Goal: Transaction & Acquisition: Subscribe to service/newsletter

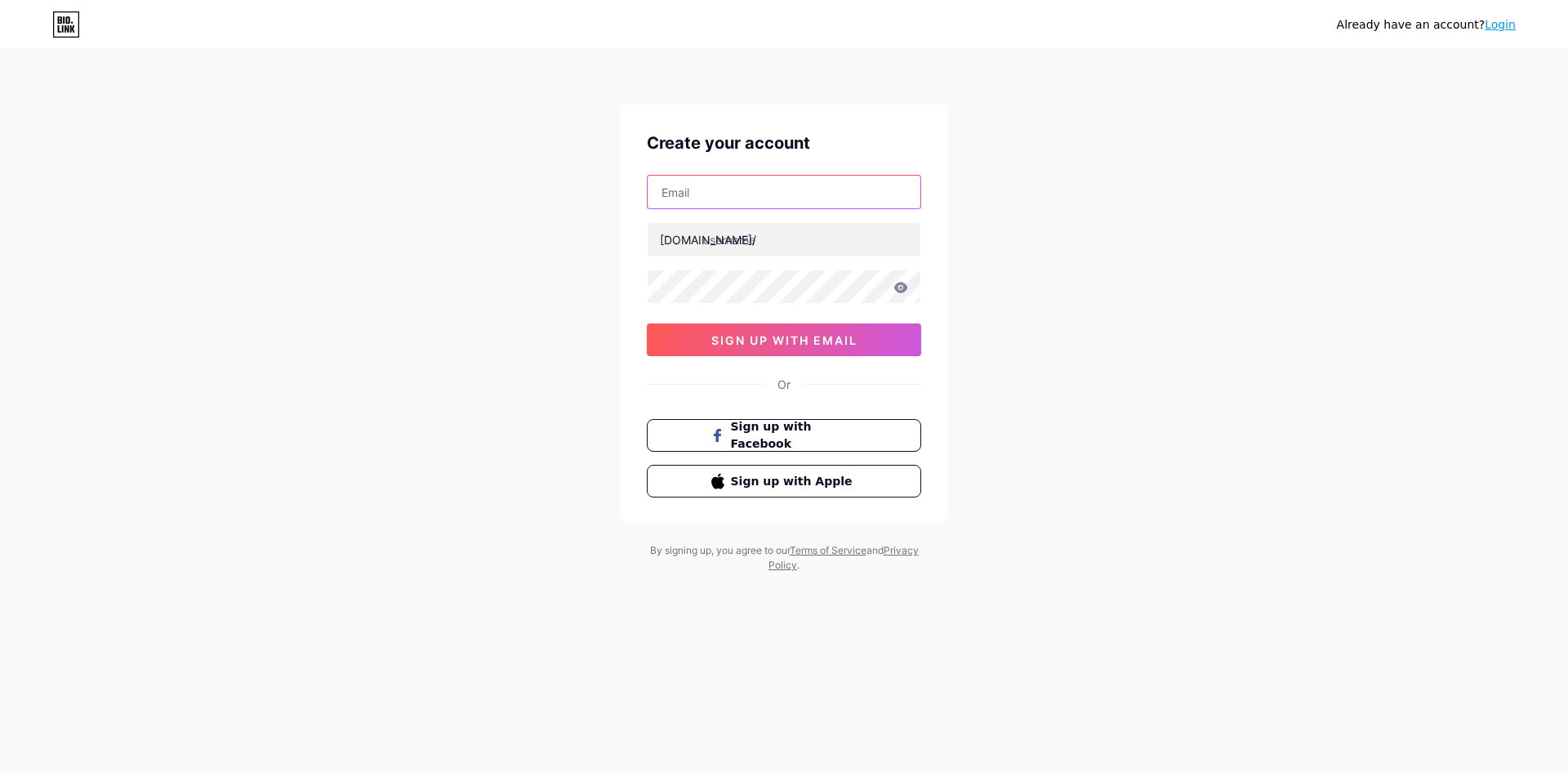
click at [712, 201] on input "text" at bounding box center [784, 192] width 272 height 33
type input "[EMAIL_ADDRESS][DOMAIN_NAME]"
click at [738, 249] on input "text" at bounding box center [784, 240] width 272 height 33
type input "doneevents"
drag, startPoint x: 1095, startPoint y: 280, endPoint x: 1039, endPoint y: 276, distance: 56.1
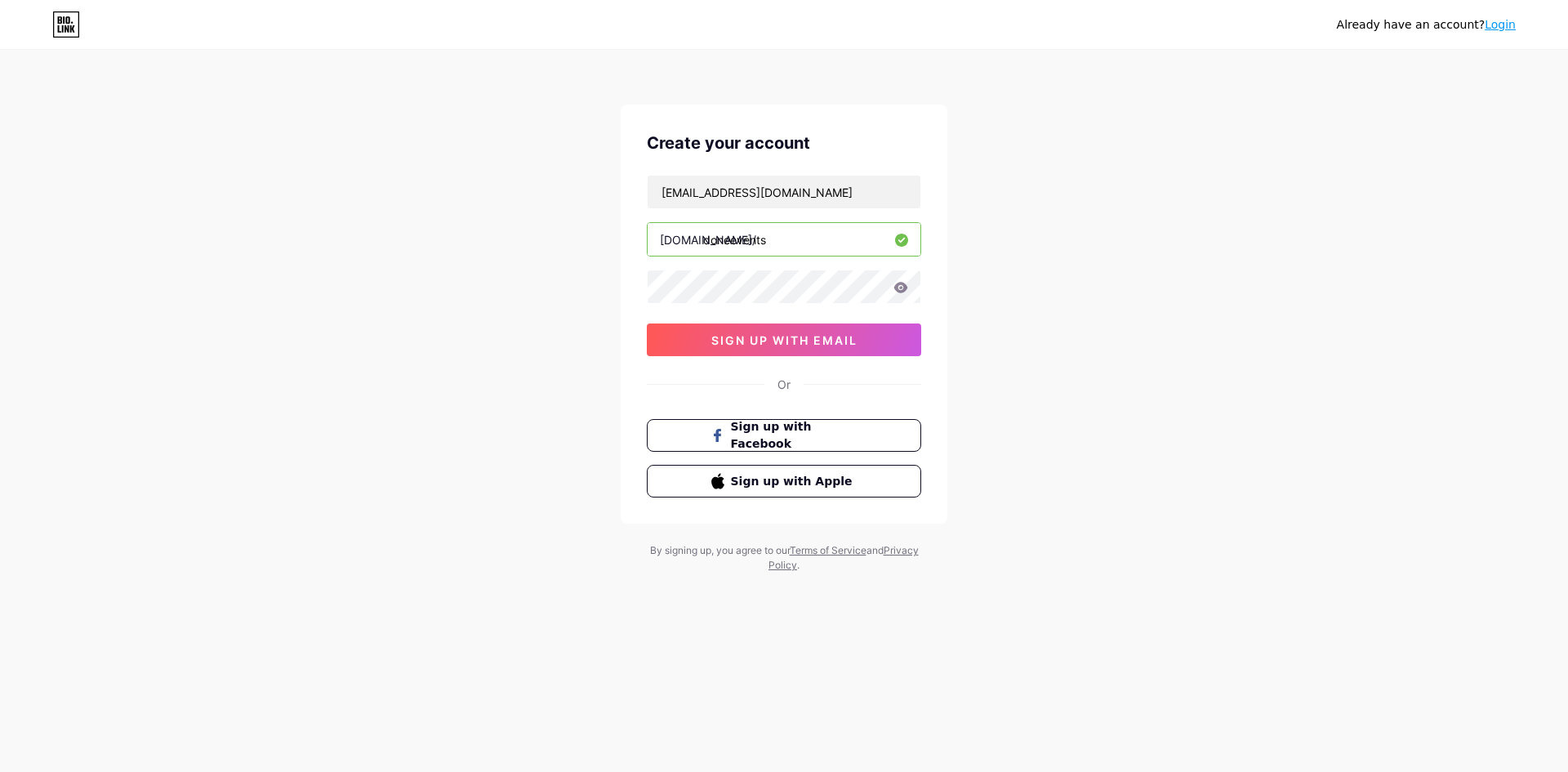
click at [1095, 280] on div "Already have an account? Login Create your account [EMAIL_ADDRESS][DOMAIN_NAME]…" at bounding box center [784, 312] width 1568 height 625
click at [902, 285] on icon at bounding box center [901, 287] width 14 height 11
click at [897, 292] on icon at bounding box center [901, 287] width 14 height 11
click at [895, 293] on icon at bounding box center [901, 287] width 15 height 11
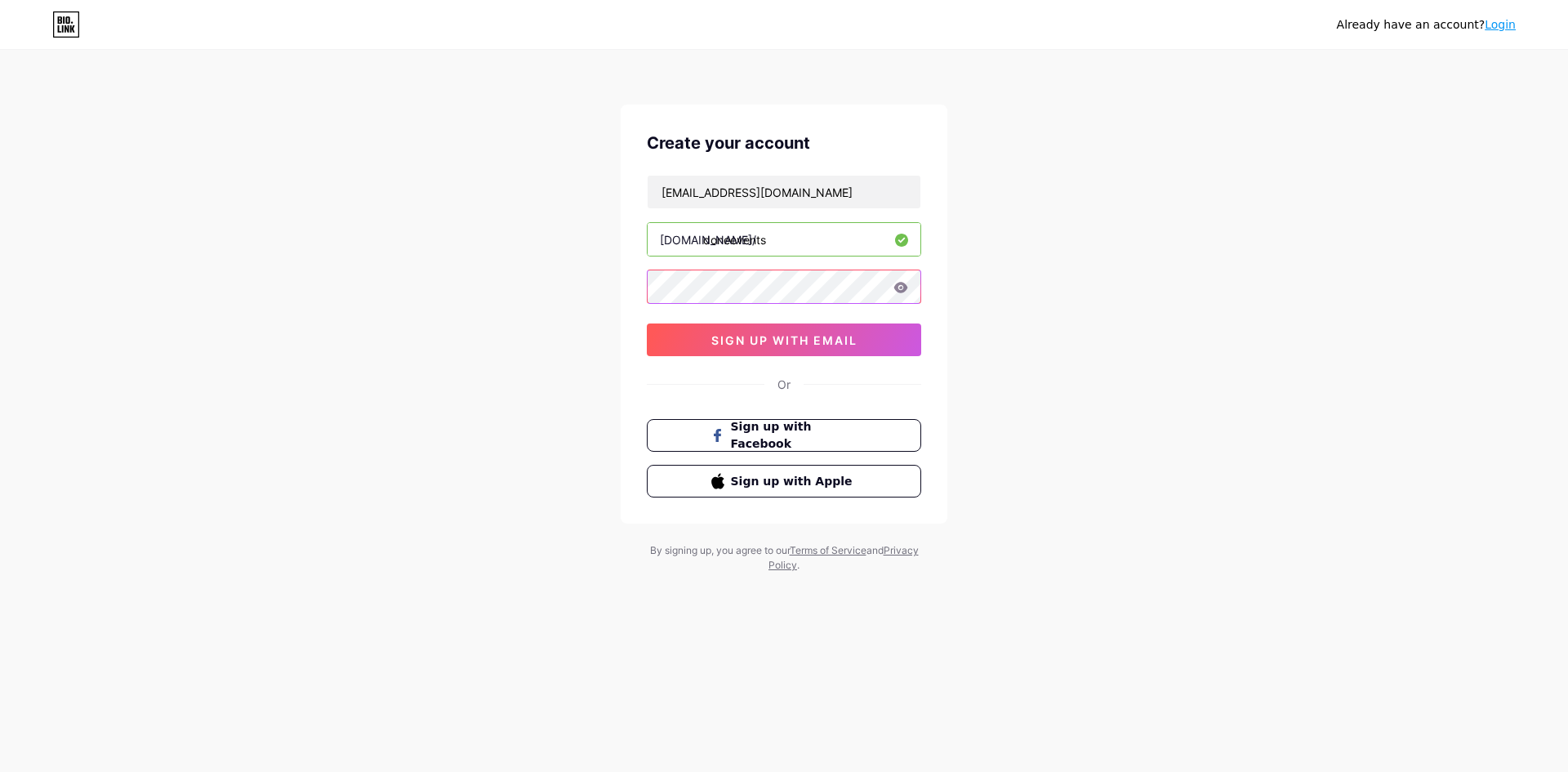
click at [507, 280] on div "Already have an account? Login Create your account [EMAIL_ADDRESS][DOMAIN_NAME]…" at bounding box center [784, 312] width 1568 height 625
click at [896, 289] on icon at bounding box center [901, 287] width 14 height 11
click at [556, 289] on div "Already have an account? Login Create your account [EMAIL_ADDRESS][DOMAIN_NAME]…" at bounding box center [784, 312] width 1568 height 625
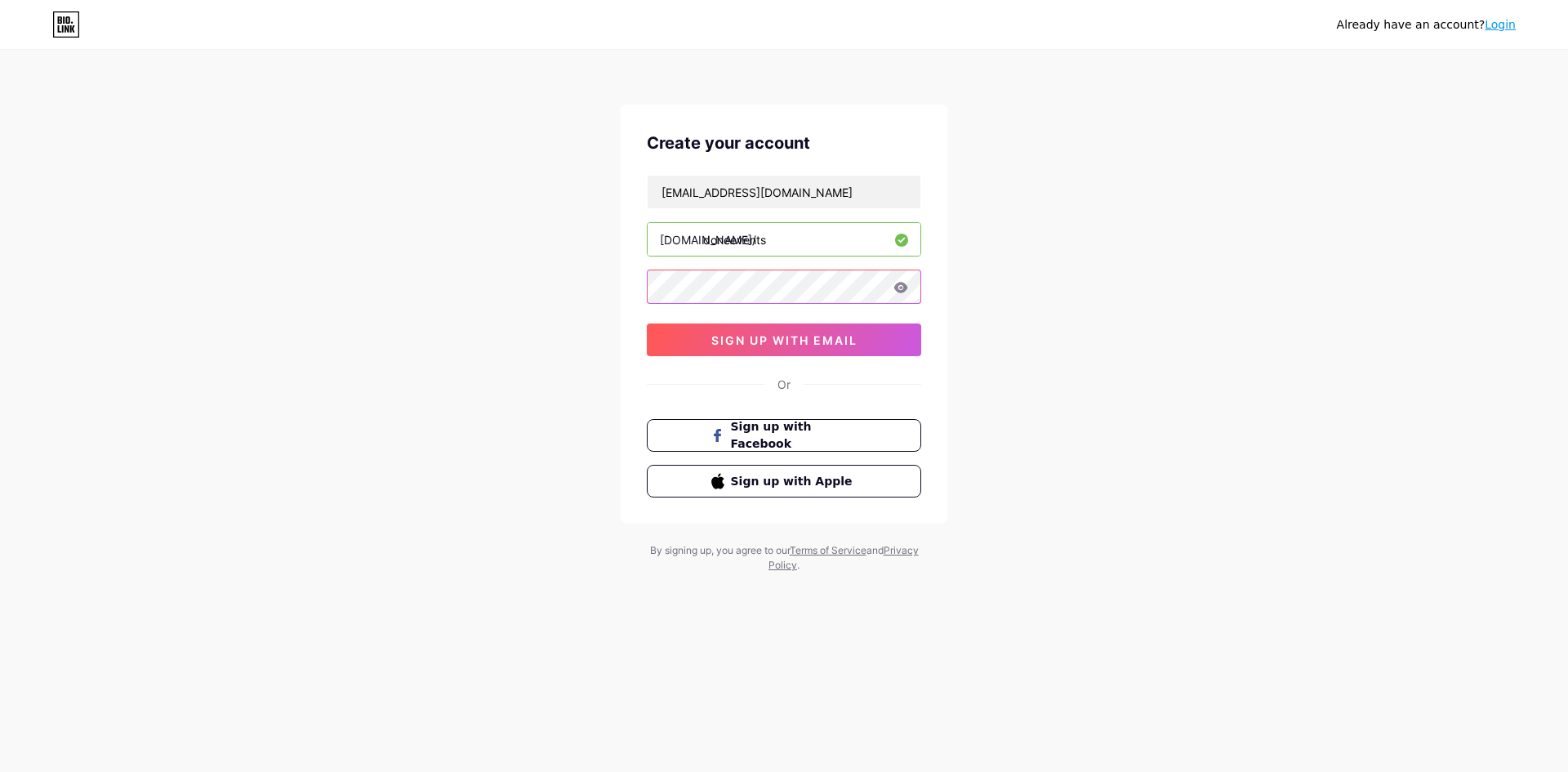
click at [582, 278] on div "Already have an account? Login Create your account [EMAIL_ADDRESS][DOMAIN_NAME]…" at bounding box center [784, 312] width 1568 height 625
click at [419, 353] on div "Already have an account? Login Create your account [EMAIL_ADDRESS][DOMAIN_NAME]…" at bounding box center [784, 312] width 1568 height 625
click at [791, 341] on span "sign up with email" at bounding box center [784, 340] width 146 height 14
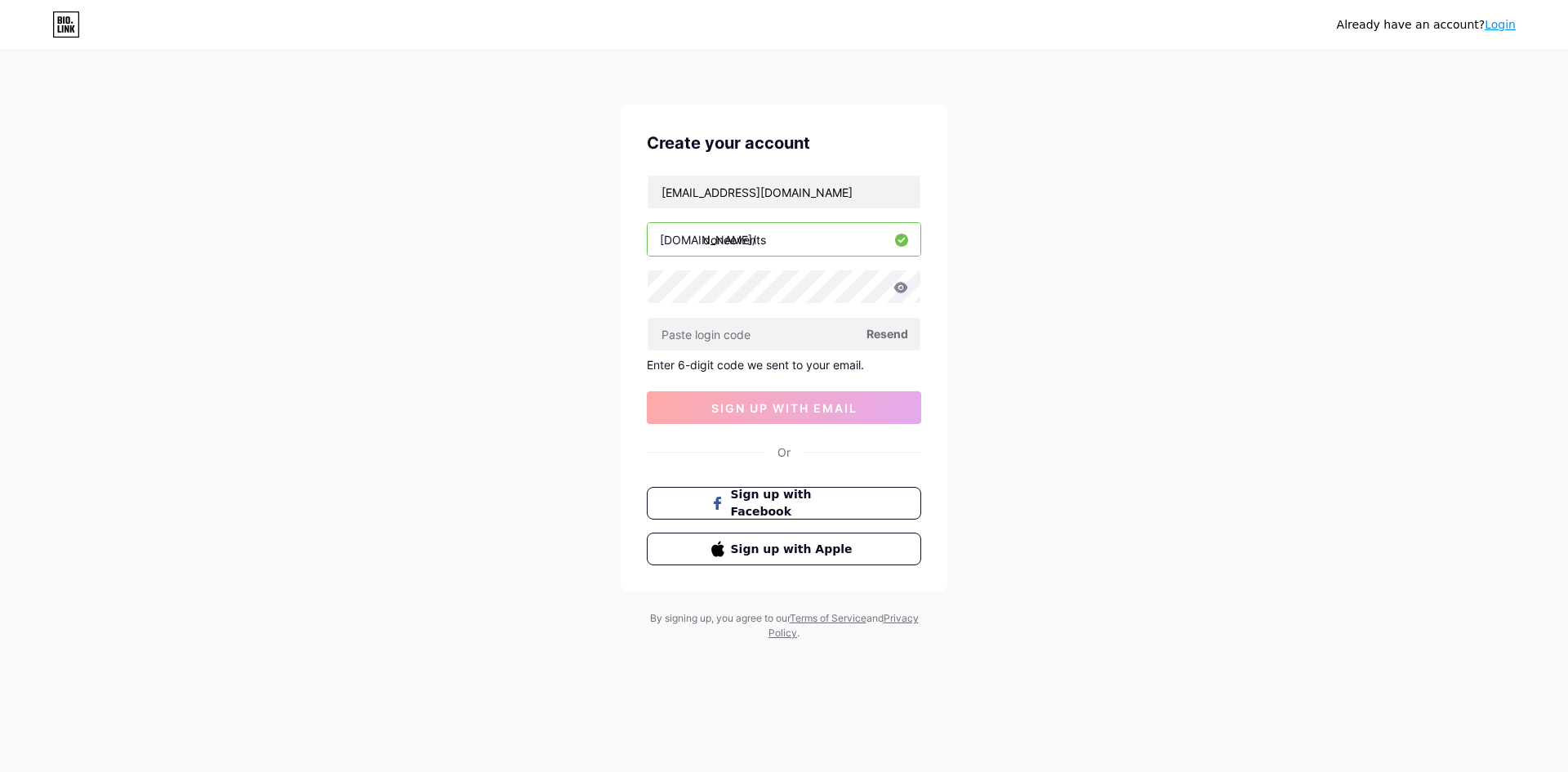
click at [473, 453] on div "Already have an account? Login Create your account [EMAIL_ADDRESS][DOMAIN_NAME]…" at bounding box center [784, 346] width 1568 height 693
click at [710, 338] on input "text" at bounding box center [784, 334] width 272 height 33
drag, startPoint x: 678, startPoint y: 192, endPoint x: 844, endPoint y: 187, distance: 166.1
click at [828, 185] on input "[EMAIL_ADDRESS][DOMAIN_NAME]" at bounding box center [784, 192] width 272 height 33
click at [1106, 176] on div "Already have an account? Login Create your account [EMAIL_ADDRESS][DOMAIN_NAME]…" at bounding box center [784, 346] width 1568 height 693
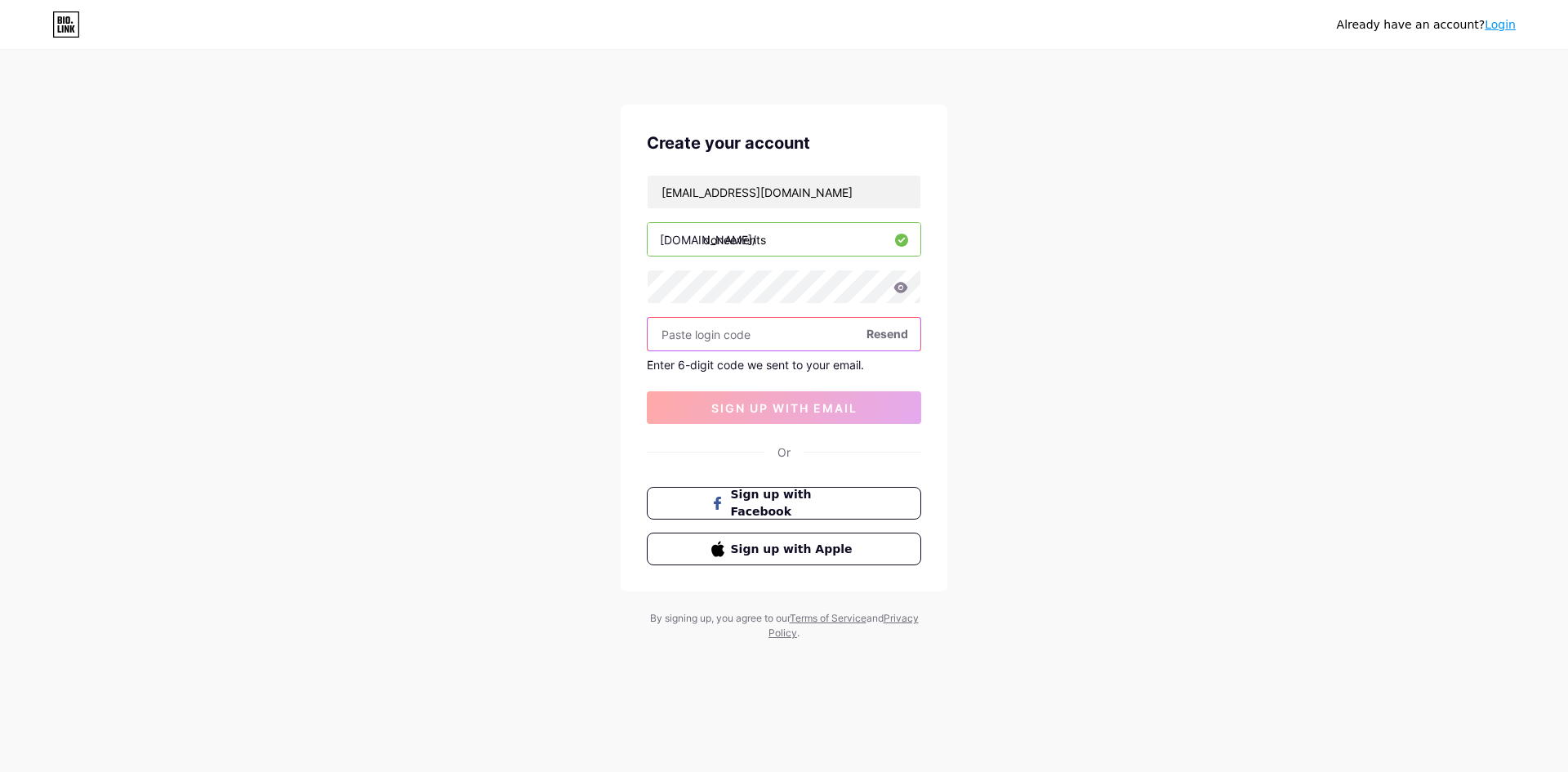
click at [798, 328] on input "text" at bounding box center [784, 334] width 272 height 33
click at [889, 332] on span "Resend" at bounding box center [886, 333] width 41 height 17
click at [1046, 330] on div "Already have an account? Login Create your account [EMAIL_ADDRESS][DOMAIN_NAME]…" at bounding box center [784, 346] width 1568 height 693
click at [501, 244] on div "Already have an account? Login Create your account [EMAIL_ADDRESS][DOMAIN_NAME]…" at bounding box center [784, 346] width 1568 height 693
click at [553, 288] on div "Already have an account? Login Create your account [EMAIL_ADDRESS][DOMAIN_NAME]…" at bounding box center [784, 346] width 1568 height 693
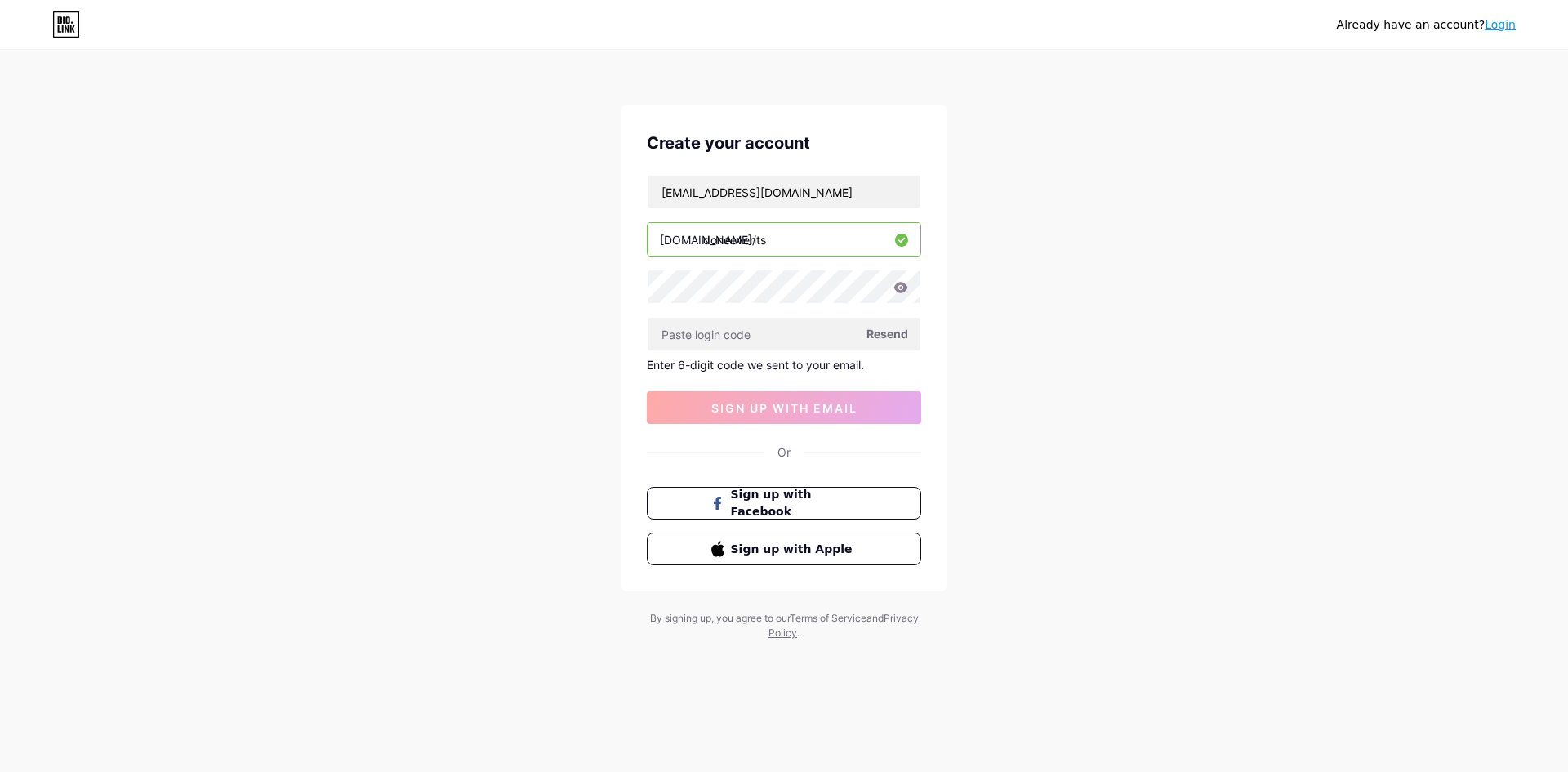
drag, startPoint x: 976, startPoint y: 322, endPoint x: 963, endPoint y: 323, distance: 13.0
click at [976, 322] on div "Already have an account? Login Create your account [EMAIL_ADDRESS][DOMAIN_NAME]…" at bounding box center [784, 346] width 1568 height 693
click at [794, 341] on input "text" at bounding box center [784, 334] width 272 height 33
